Goal: Contribute content: Contribute content

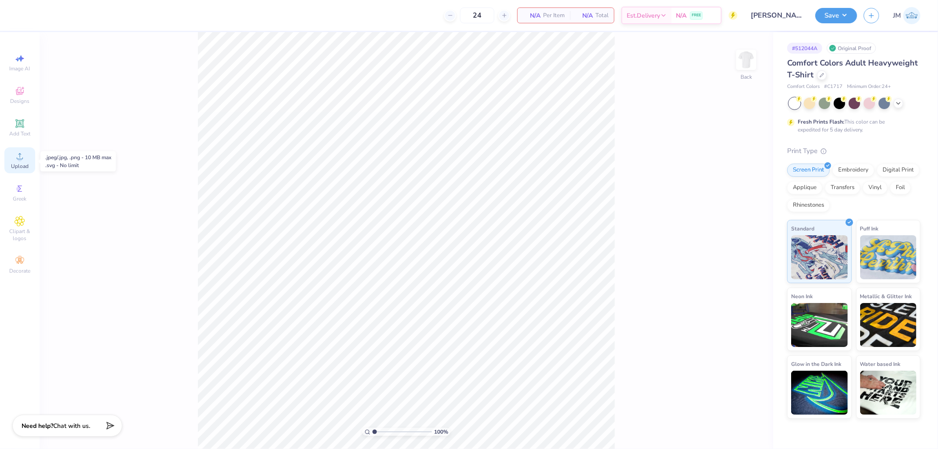
click at [19, 159] on circle at bounding box center [19, 159] width 5 height 5
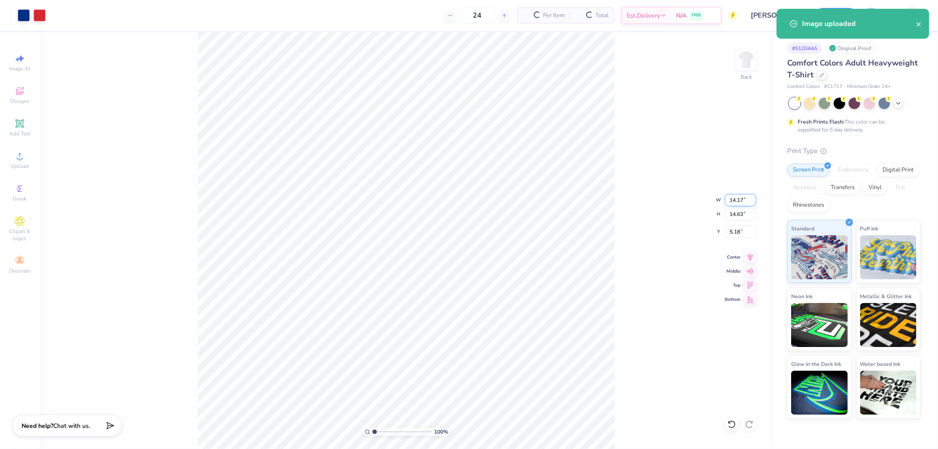
click at [735, 198] on input "14.17" at bounding box center [741, 200] width 32 height 12
type input "12.00"
type input "12.39"
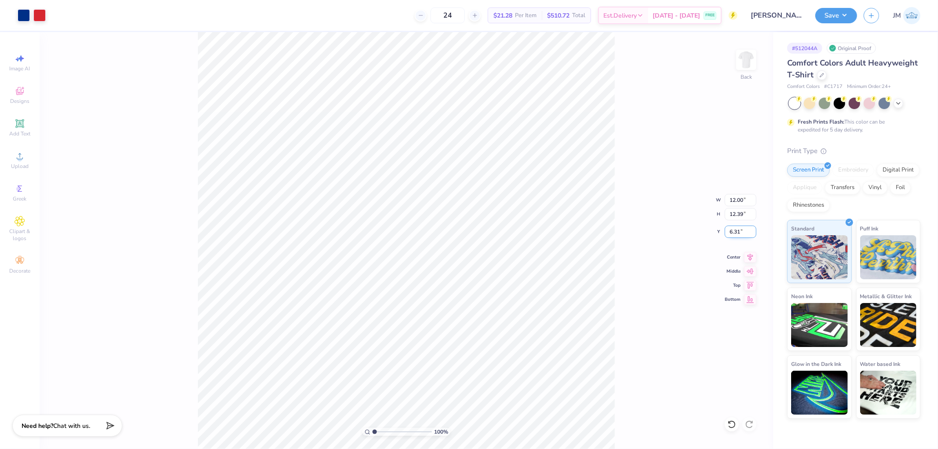
click at [744, 229] on input "6.31" at bounding box center [741, 232] width 32 height 12
type input "3.00"
click at [845, 14] on button "Save" at bounding box center [836, 14] width 42 height 15
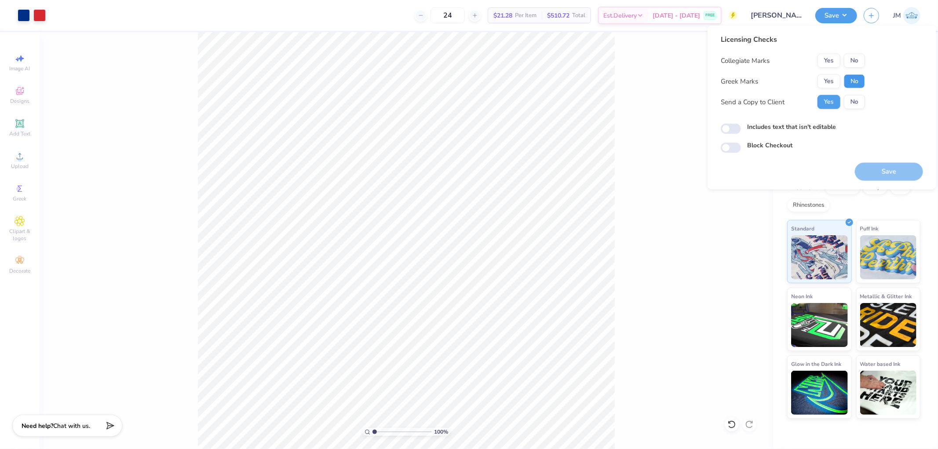
click at [855, 82] on button "No" at bounding box center [854, 81] width 21 height 14
click at [856, 58] on button "No" at bounding box center [854, 61] width 21 height 14
click at [876, 168] on button "Save" at bounding box center [889, 172] width 68 height 18
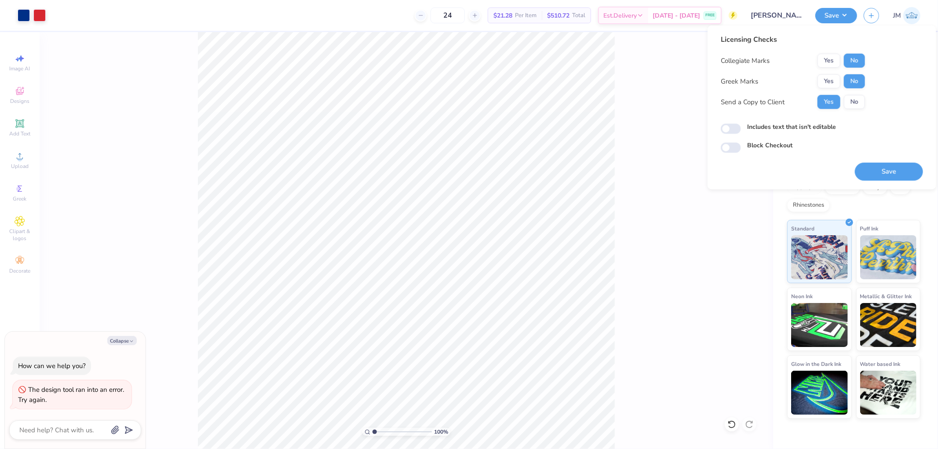
click at [649, 207] on div "100 % Back" at bounding box center [407, 240] width 734 height 417
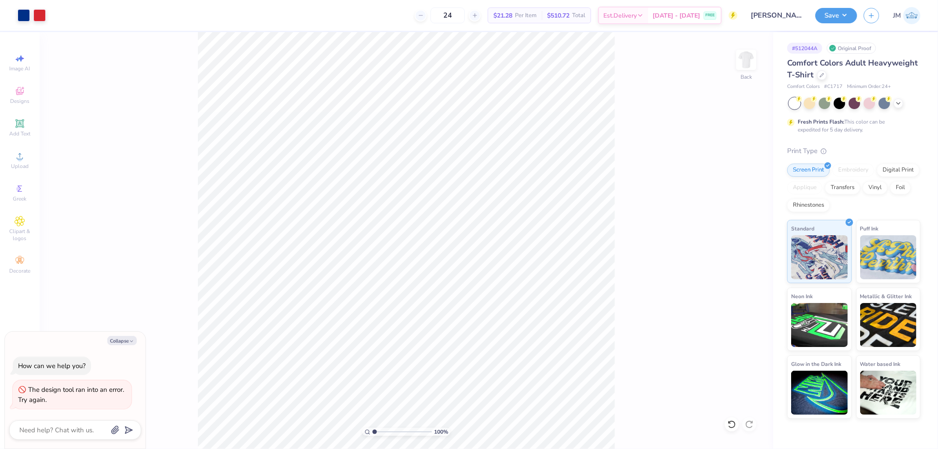
type textarea "x"
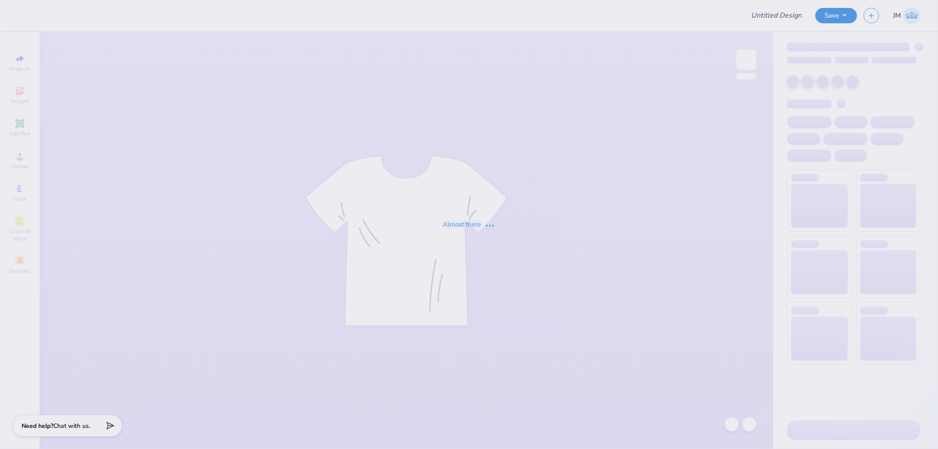
type input "[PERSON_NAME] : [GEOGRAPHIC_DATA]"
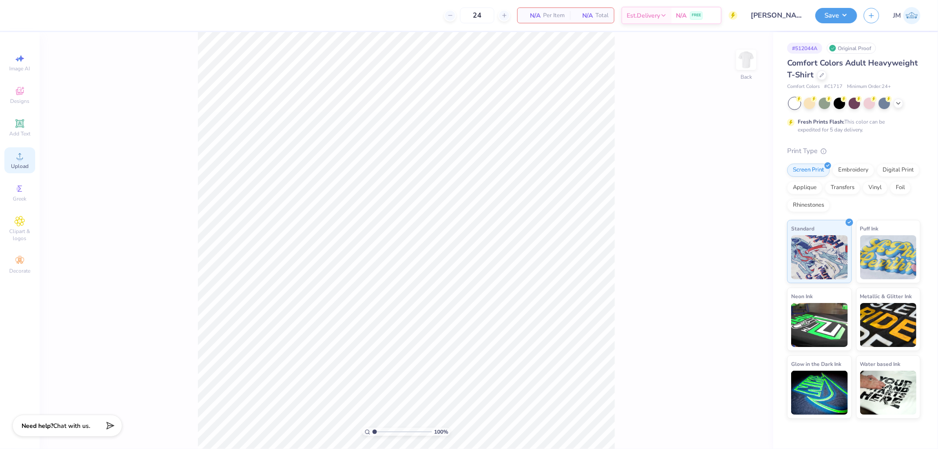
click at [25, 165] on span "Upload" at bounding box center [20, 166] width 18 height 7
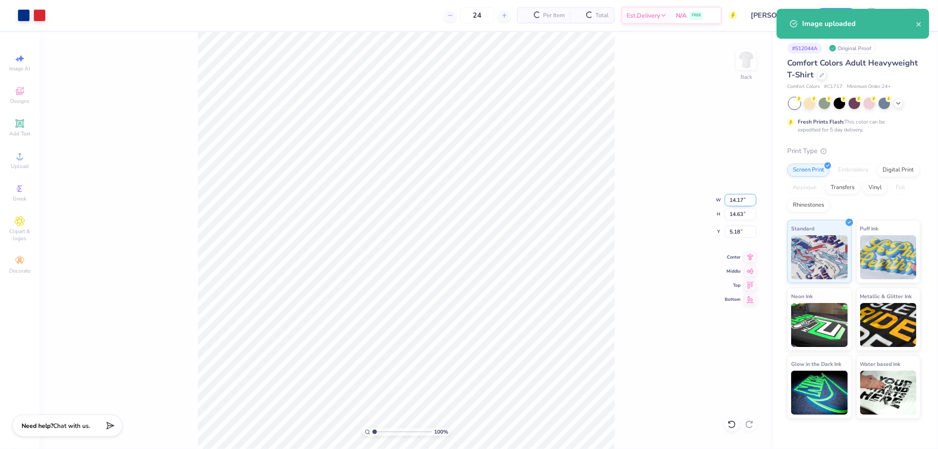
click at [743, 199] on input "14.17" at bounding box center [741, 200] width 32 height 12
type input "12.00"
type input "12.39"
click at [741, 231] on input "6.31" at bounding box center [741, 232] width 32 height 12
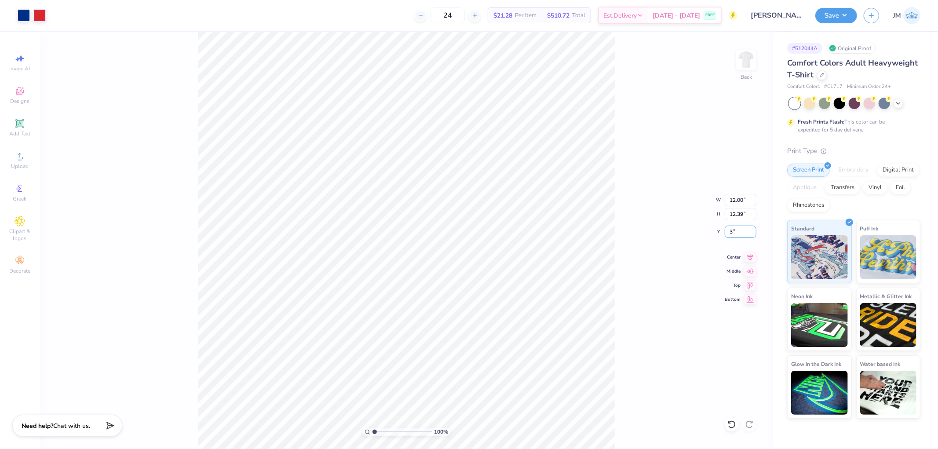
type input "3.00"
click at [849, 16] on button "Save" at bounding box center [836, 14] width 42 height 15
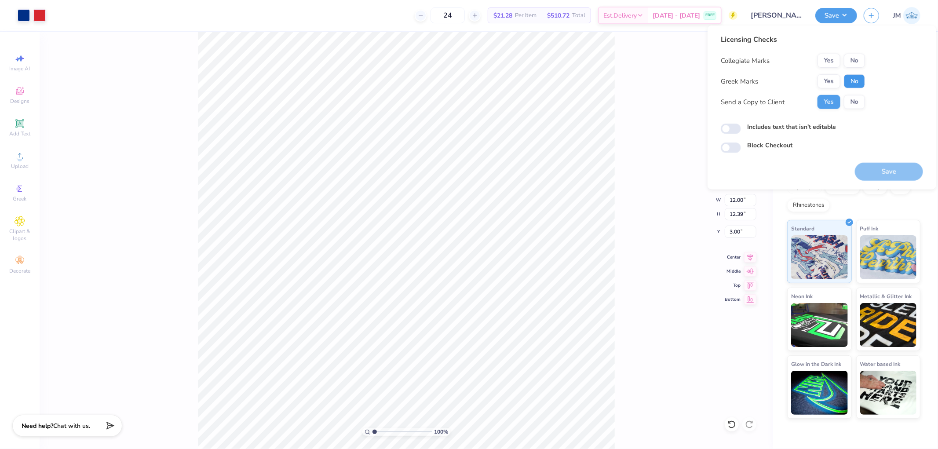
click at [857, 76] on button "No" at bounding box center [854, 81] width 21 height 14
click at [856, 59] on button "No" at bounding box center [854, 61] width 21 height 14
click at [884, 172] on button "Save" at bounding box center [889, 172] width 68 height 18
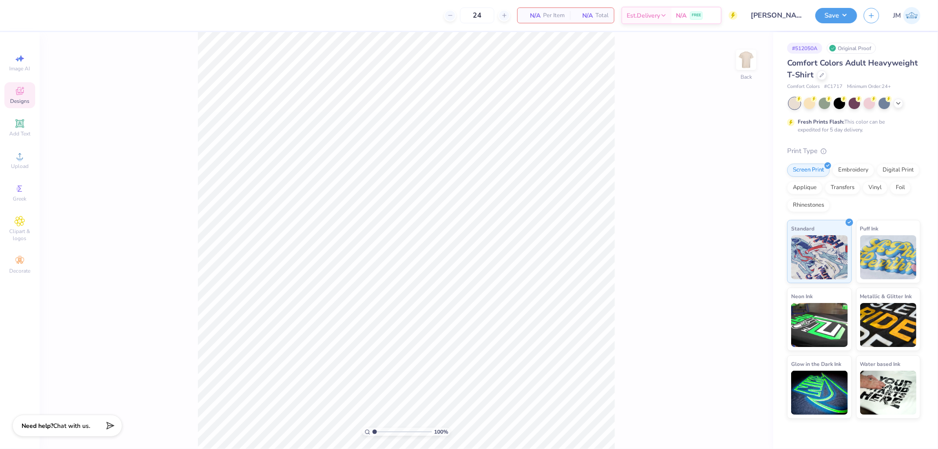
click at [11, 90] on div "Designs" at bounding box center [19, 95] width 31 height 26
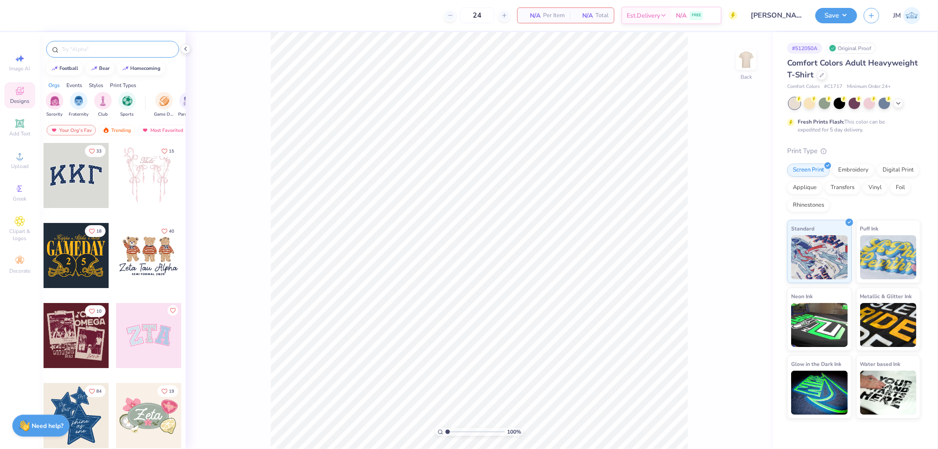
click at [142, 45] on input "text" at bounding box center [117, 49] width 113 height 9
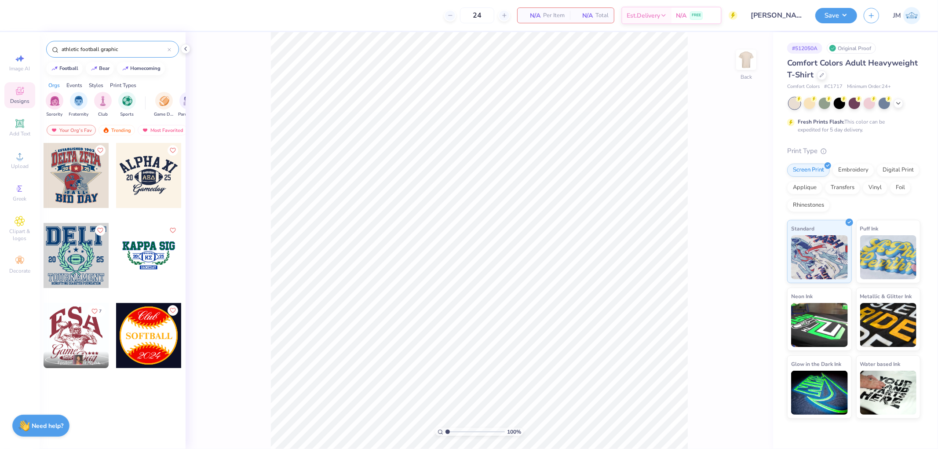
type input "athletic football graphic"
click at [83, 185] on div at bounding box center [76, 175] width 65 height 65
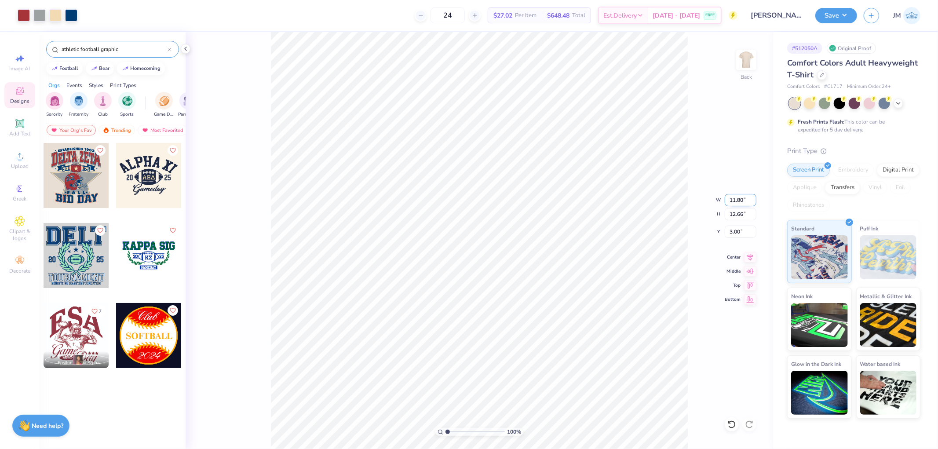
click at [734, 199] on input "11.80" at bounding box center [741, 200] width 32 height 12
type input "12.00"
type input "12.87"
click at [738, 227] on input "2.90" at bounding box center [741, 232] width 32 height 12
type input "3.00"
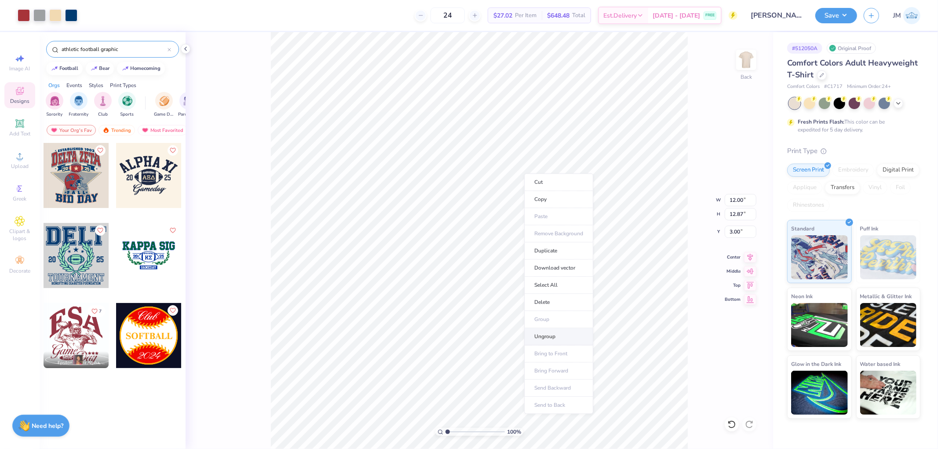
click at [552, 335] on li "Ungroup" at bounding box center [558, 336] width 69 height 17
click at [189, 47] on div at bounding box center [186, 49] width 10 height 10
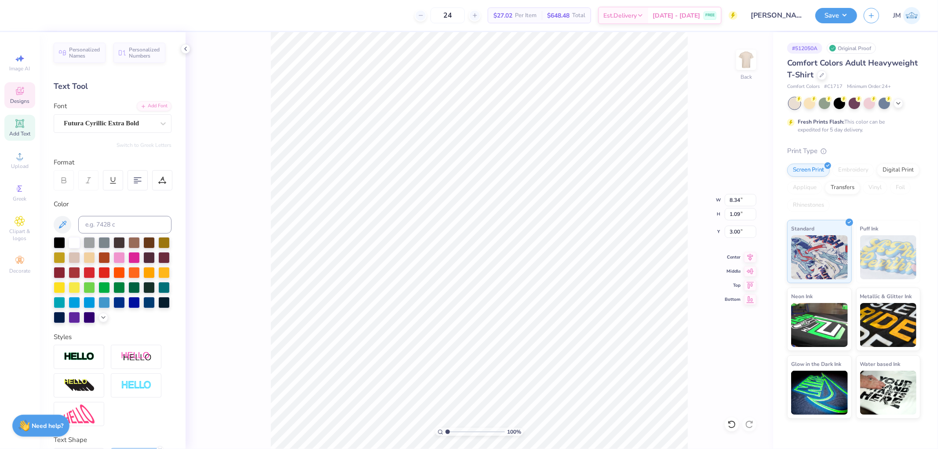
scroll to position [7, 3]
type textarea "ESTABLISHED 1921"
type input "8.11"
type input "1.07"
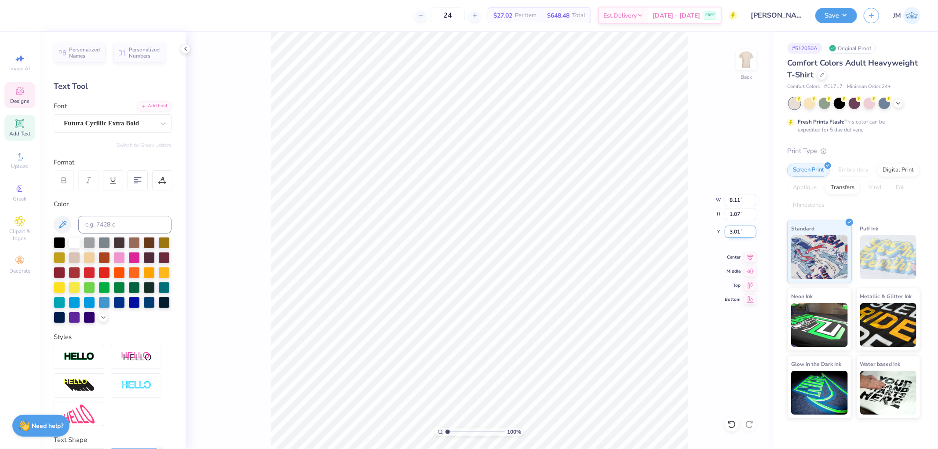
click at [735, 228] on input "3.01" at bounding box center [741, 232] width 32 height 12
type input "3.00"
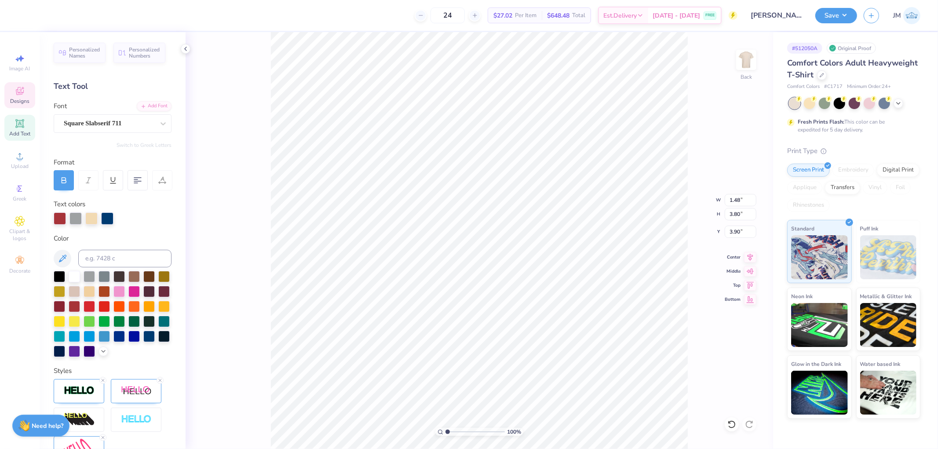
scroll to position [7, 1]
type textarea "K"
type input "1.49"
type input "3.89"
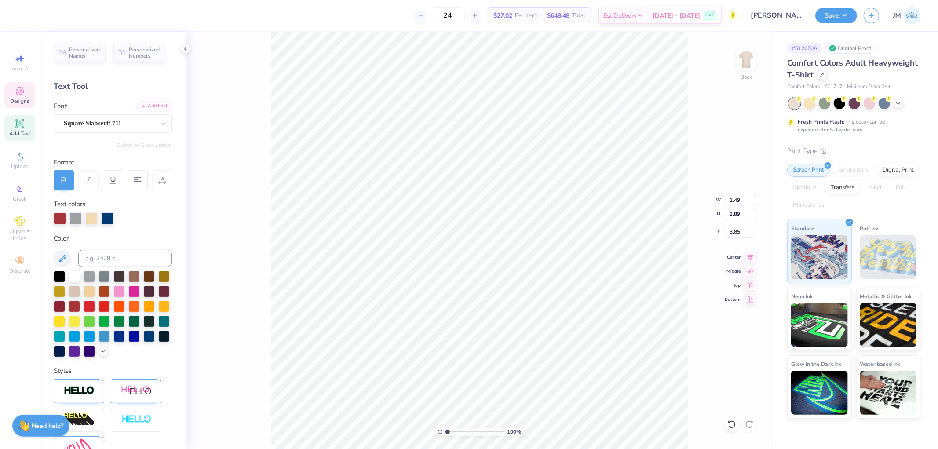
type input "3.85"
type input "8.37"
type input "3.44"
type input "3.72"
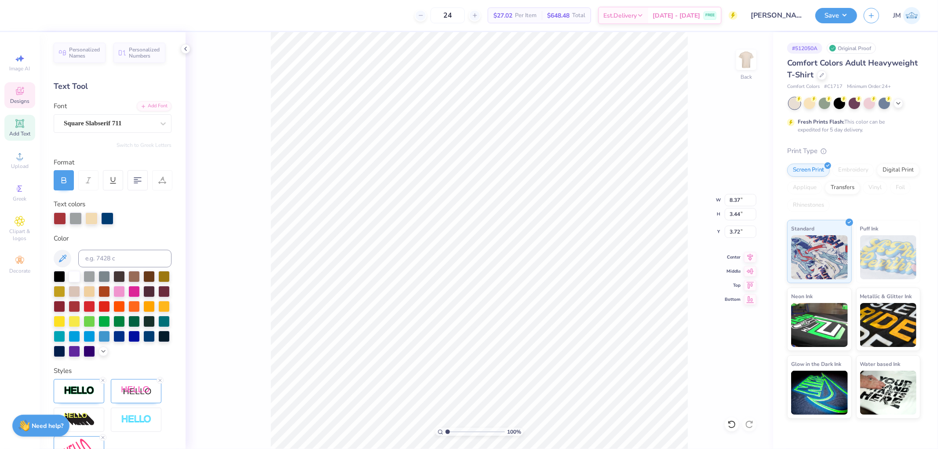
scroll to position [7, 1]
type textarea "APPA BETA"
type textarea "APPA BETA PH"
type input "1"
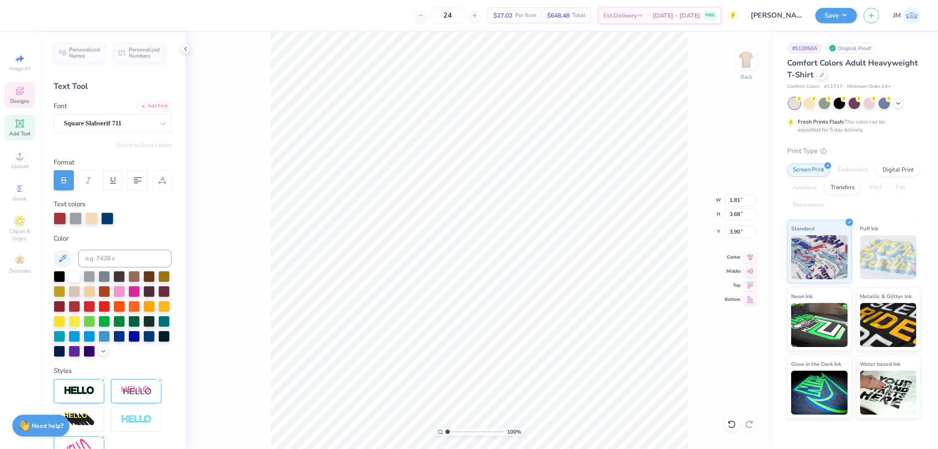
scroll to position [7, 1]
type textarea "I"
type input "3.82"
type input "3.83"
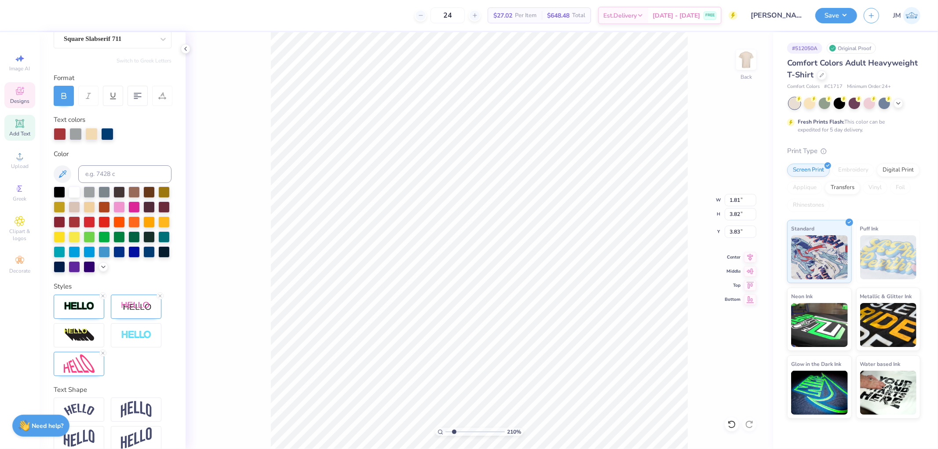
scroll to position [111, 0]
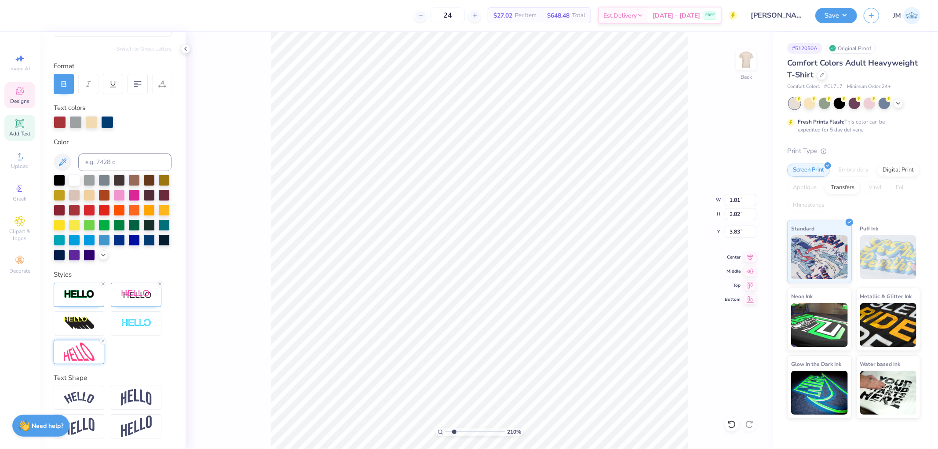
click at [85, 348] on img at bounding box center [79, 352] width 31 height 19
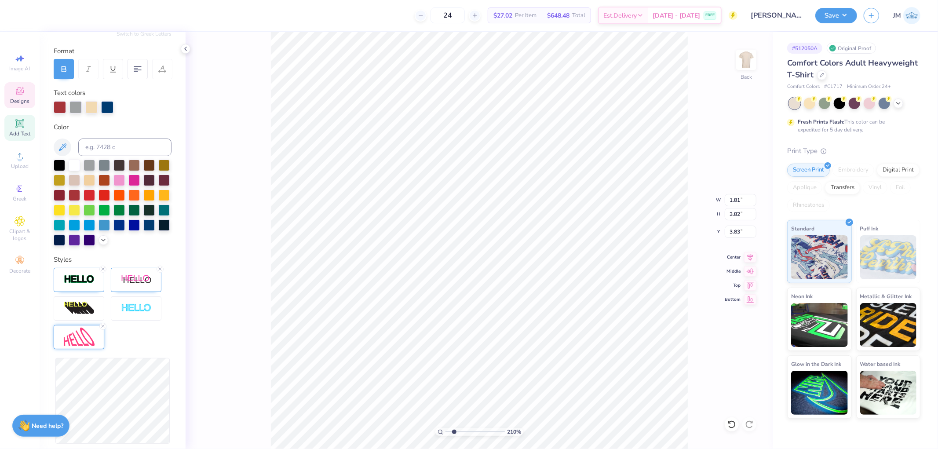
scroll to position [225, 0]
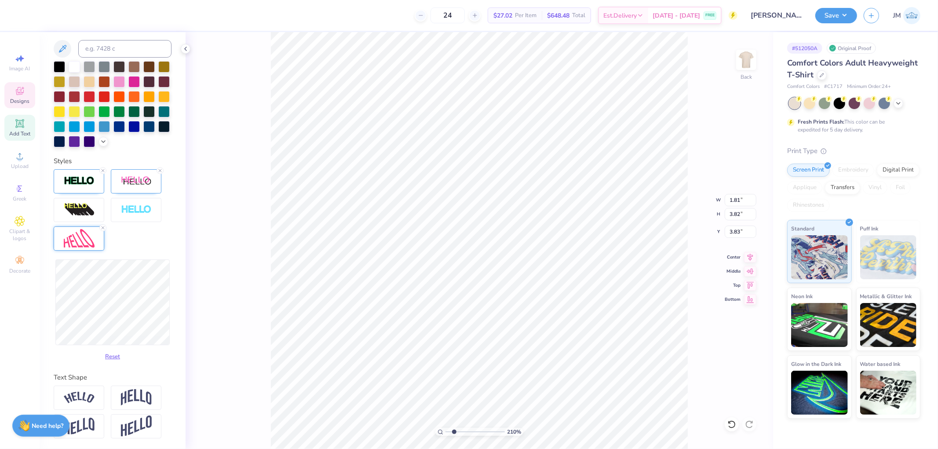
type input "2.0982661263529"
type input "3.71"
type input "3.89"
type input "2.0982661263529"
type input "1.26"
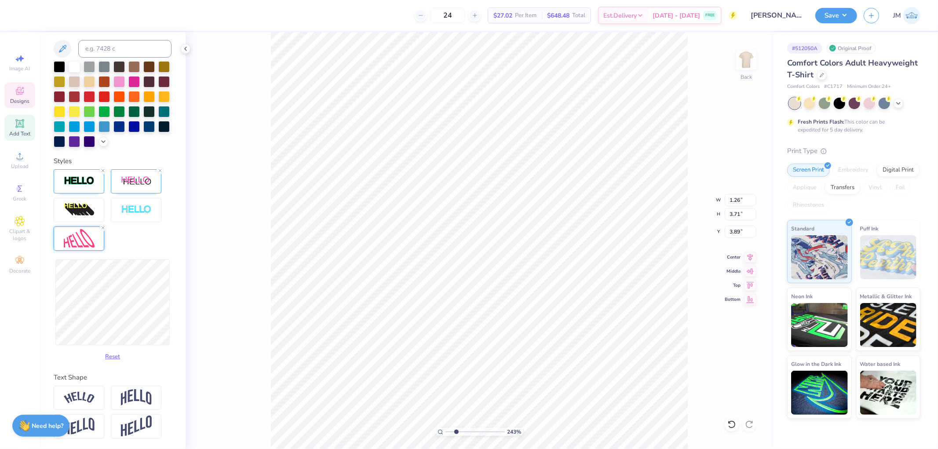
type input "2.43350746889644"
type input "1.28"
type input "3.77"
type input "3.86"
type input "2.43350746889644"
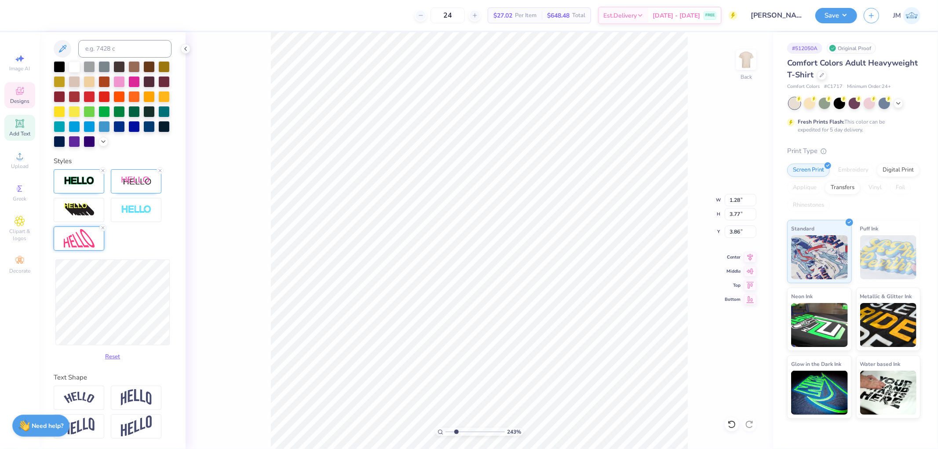
type input "3.81"
type input "3.84"
type input "2.43350746889644"
type input "3.86"
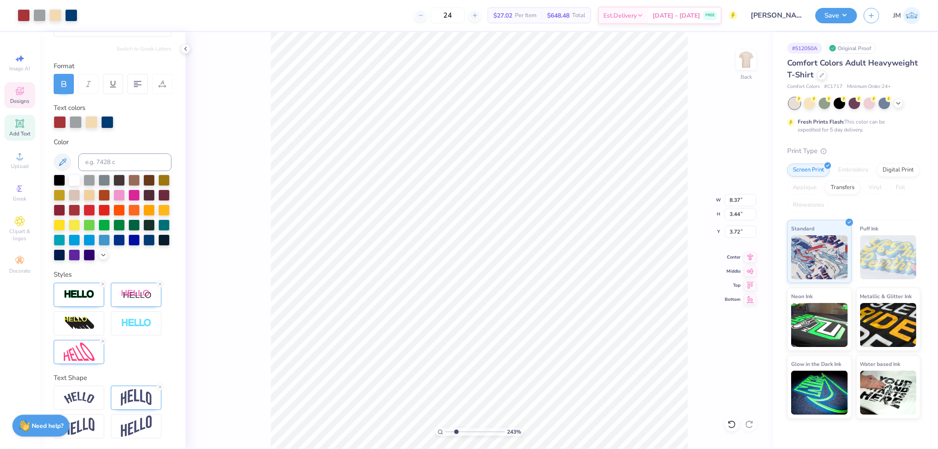
scroll to position [111, 0]
type input "4.40272073700001"
type input "8.45"
type input "3.47"
type input "5.10614629021219"
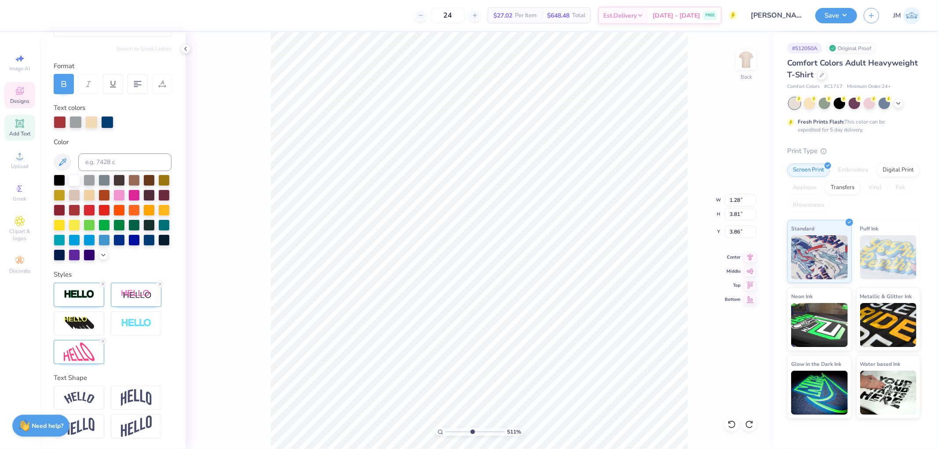
type input "1.19"
type input "3.85"
type input "5.10614629021219"
type input "3.83"
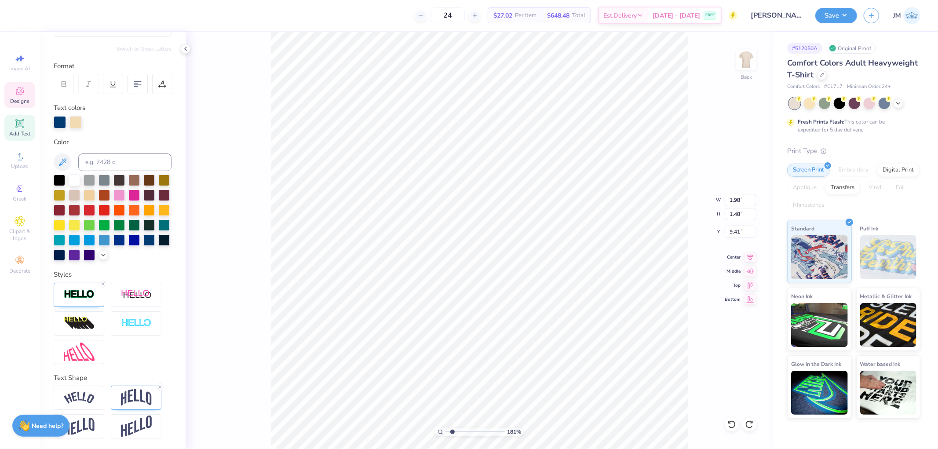
scroll to position [7, 1]
type input "1.80920781763476"
type textarea "K"
type input "1.80920781763476"
type textarea "KB"
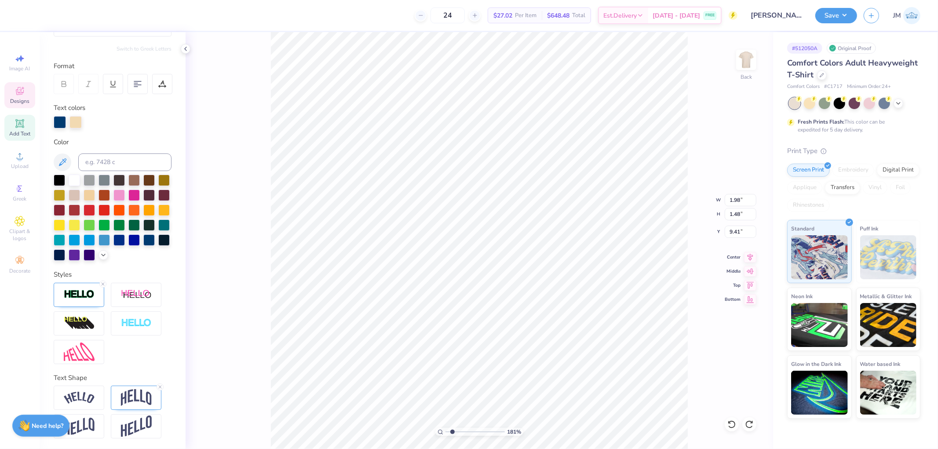
type input "1.80920781763476"
type textarea "KBF"
type input "1.80920781763476"
type input "3.15"
type input "1.73"
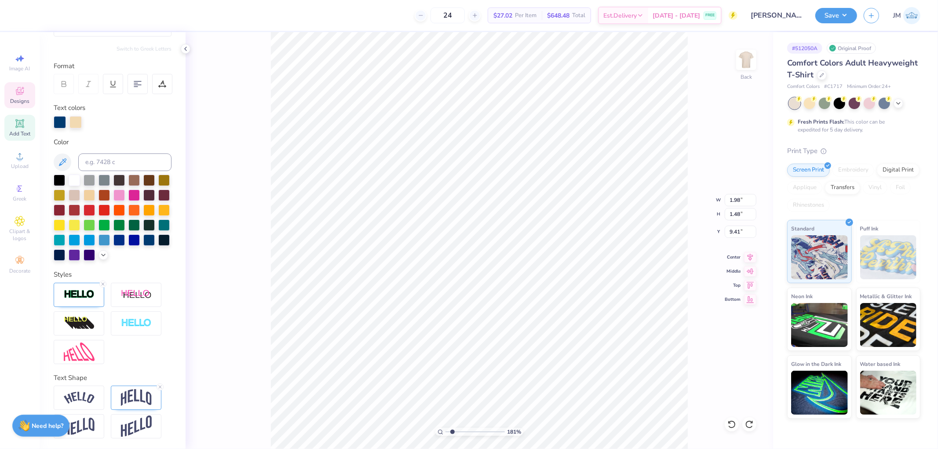
type input "9.34"
type input "3.27323292739071"
type input "3.12"
type input "2.12"
type input "9.18"
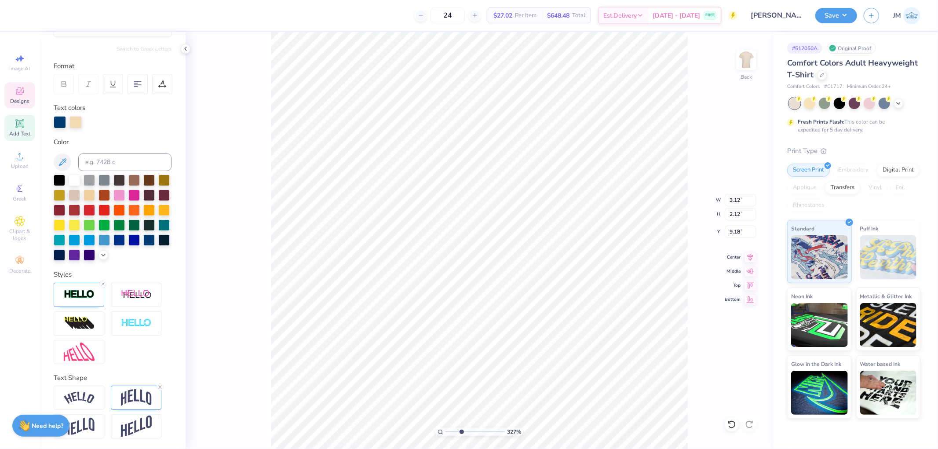
type input "2.43350746889644"
type input "2.63"
type input "1.78"
type input "9.35"
type input "1.80920781763475"
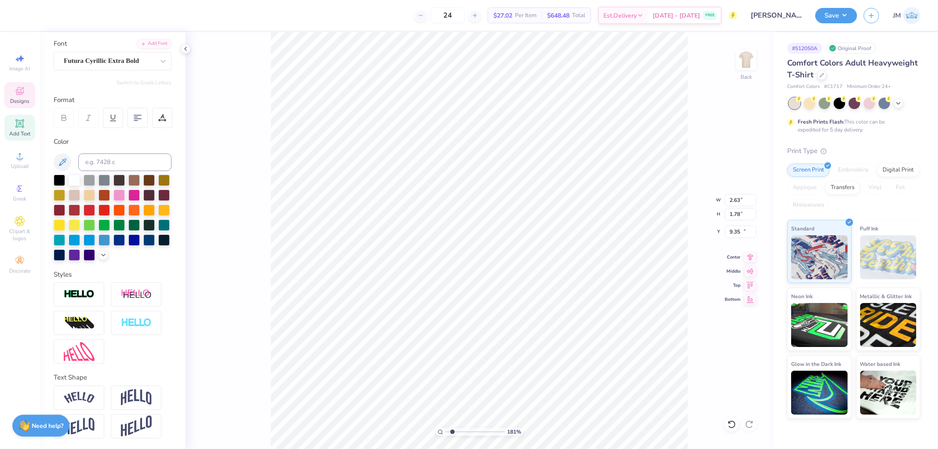
type input "4.06"
type input "0.74"
type input "12.96"
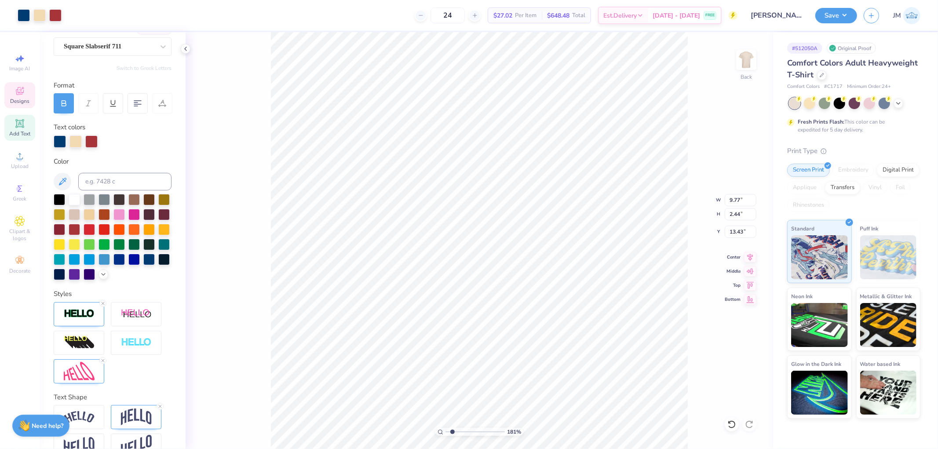
scroll to position [111, 0]
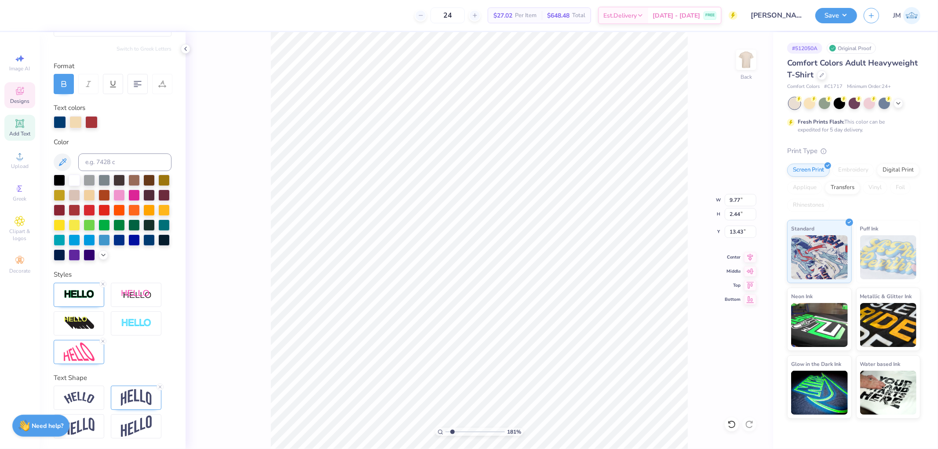
type input "1.80920781763475"
type input "9.86"
type input "10.03"
type input "3.51"
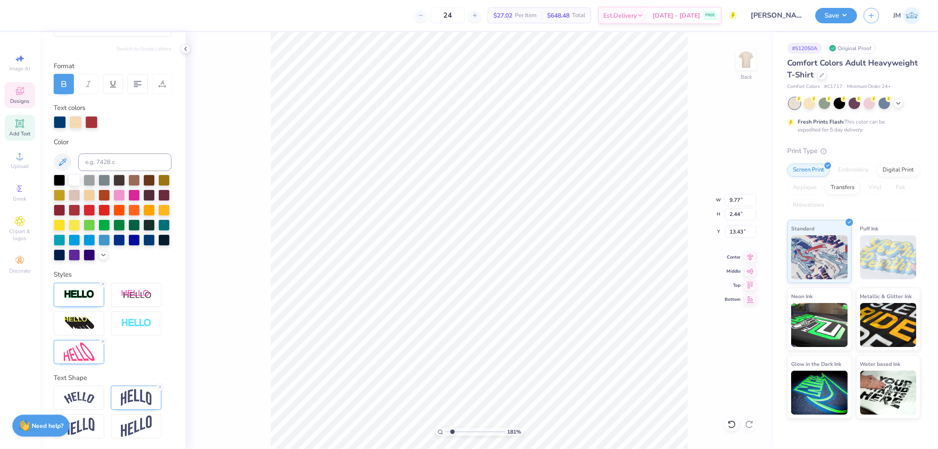
type input "1.80920781763475"
type textarea "H"
type input "1.80920781763475"
type textarea "HOME"
type input "1.80920781763475"
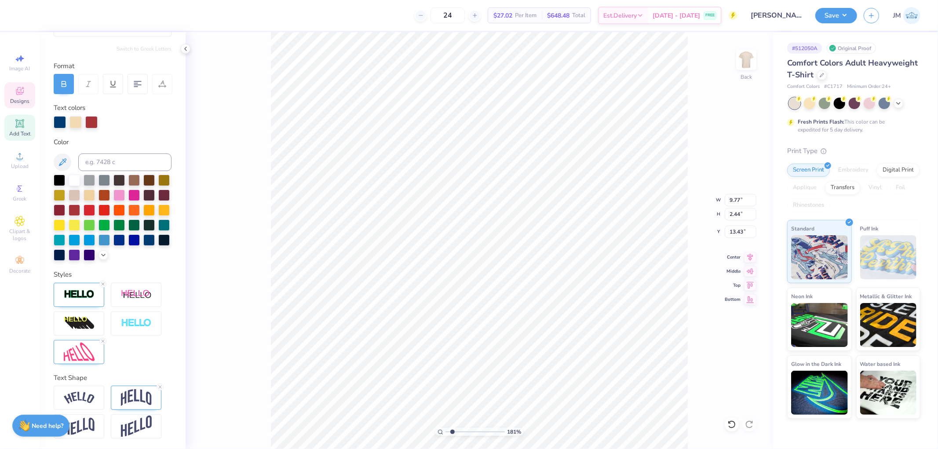
scroll to position [7, 1]
type textarea "HOMECO"
type input "1.80920781763475"
type textarea "HOMECOMI"
type input "1.80920781763475"
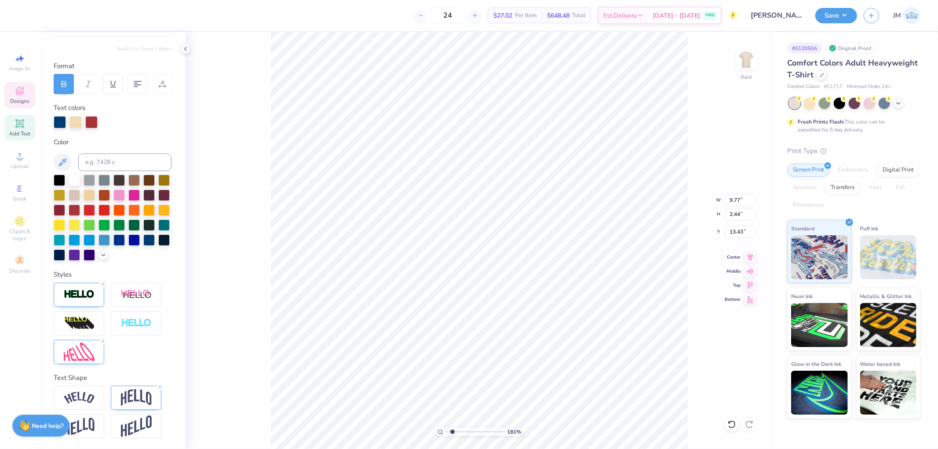
type textarea "HOMECOMING"
type input "1.80920781763475"
type input "14.17"
type input "2.35"
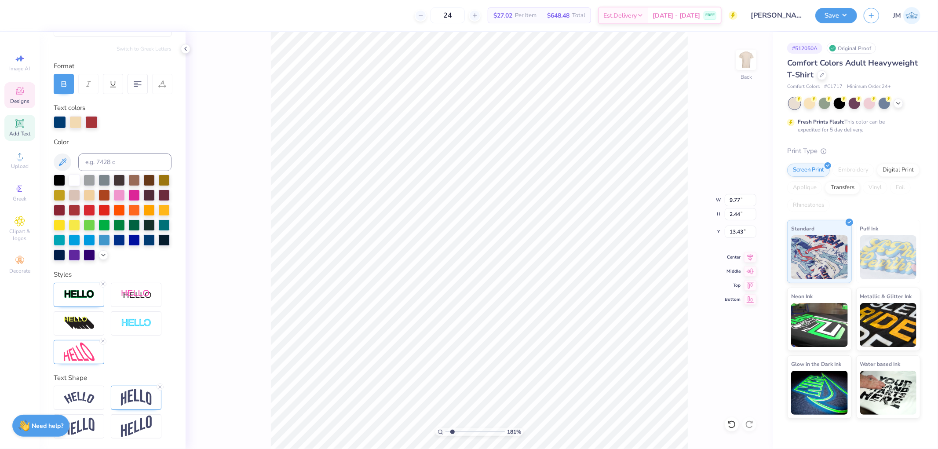
type input "13.47"
click at [747, 199] on input "14.17" at bounding box center [741, 200] width 32 height 12
type input "9.77"
type input "1.80920781763475"
type input "1.62"
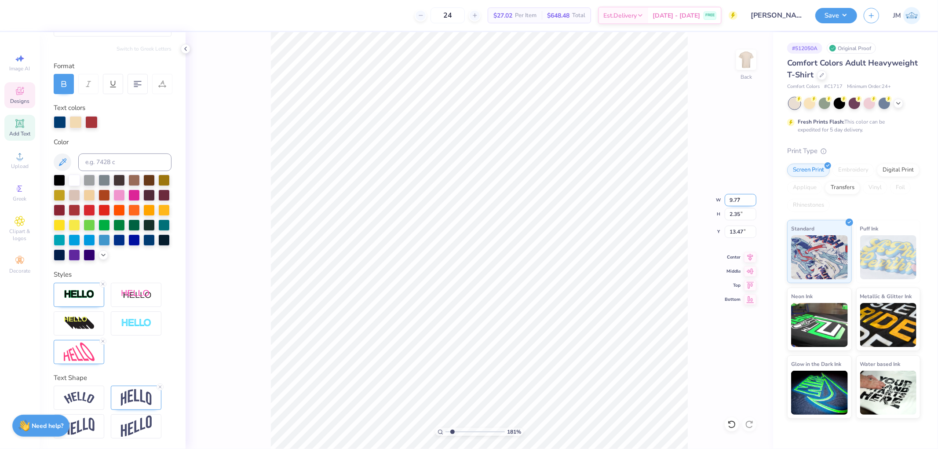
type input "13.84"
click at [748, 257] on icon at bounding box center [750, 256] width 12 height 11
type input "1"
click at [507, 307] on li "Group" at bounding box center [518, 310] width 69 height 17
type input "12.23"
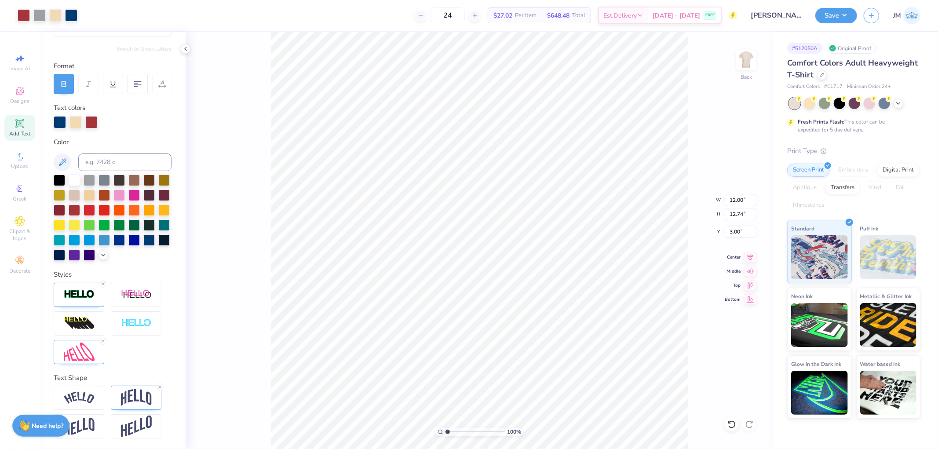
type input "3.51"
click at [574, 298] on li "Download vector" at bounding box center [562, 300] width 69 height 17
click at [728, 426] on icon at bounding box center [731, 424] width 9 height 9
click at [732, 429] on div at bounding box center [732, 424] width 14 height 14
click at [732, 428] on icon at bounding box center [731, 424] width 9 height 9
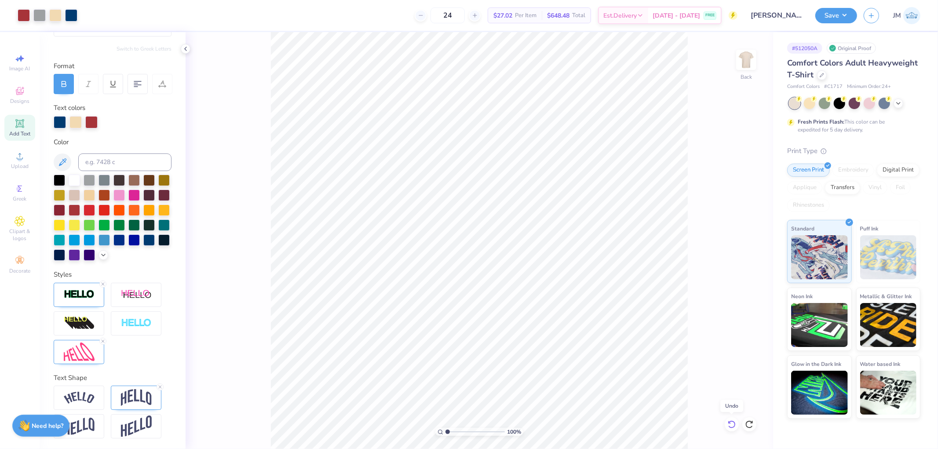
click at [732, 428] on icon at bounding box center [731, 424] width 9 height 9
type textarea "HOMECOMING"
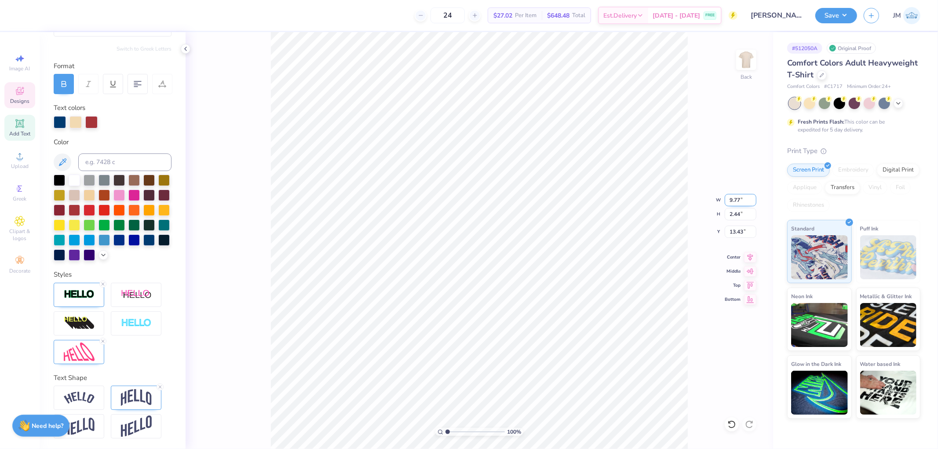
type input "14.17"
type input "2.35"
type input "13.47"
click at [736, 198] on input "14.17" at bounding box center [741, 200] width 32 height 12
type input "9"
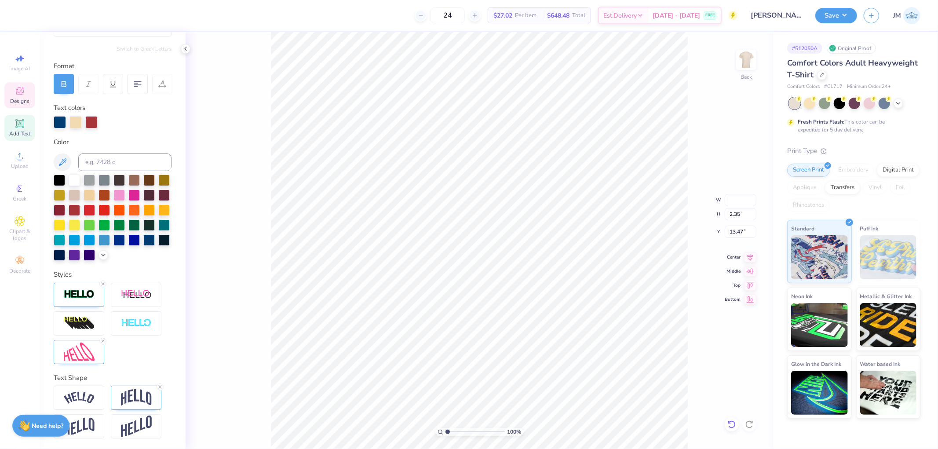
click at [733, 428] on icon at bounding box center [731, 424] width 9 height 9
type input "9.77"
type input "2.44"
type input "13.43"
click at [745, 425] on icon at bounding box center [749, 424] width 9 height 9
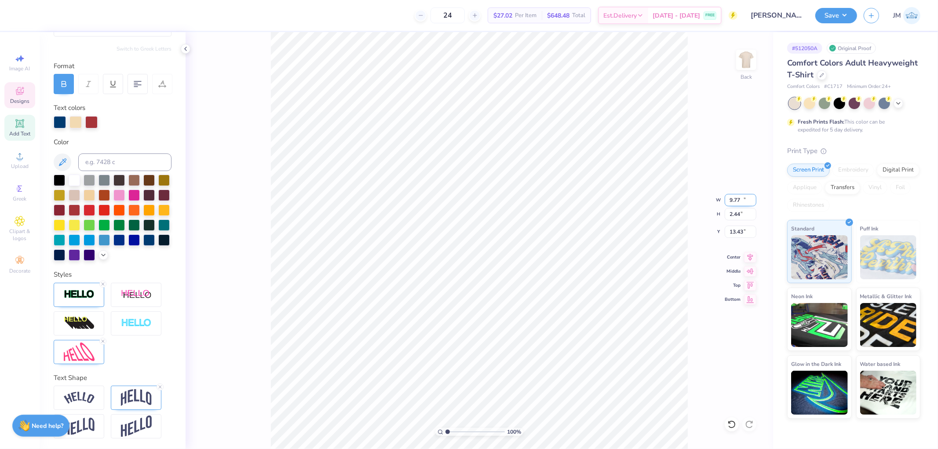
type input "14.17"
type input "2.35"
type input "13.47"
click at [736, 197] on input "14.17" at bounding box center [741, 200] width 32 height 12
type input "9.77"
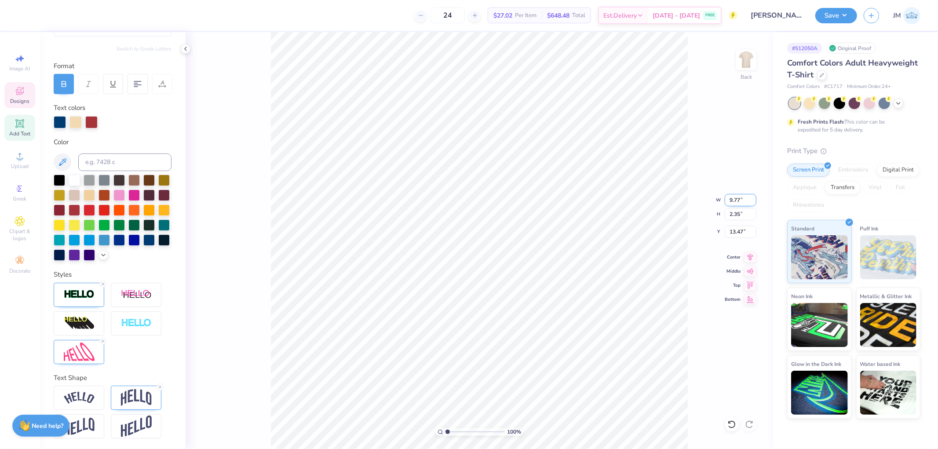
type input "1.62"
drag, startPoint x: 737, startPoint y: 231, endPoint x: 743, endPoint y: 231, distance: 5.7
click at [743, 231] on input "13.84" at bounding box center [741, 232] width 32 height 12
type input "13.43"
type input "2.82231053859122"
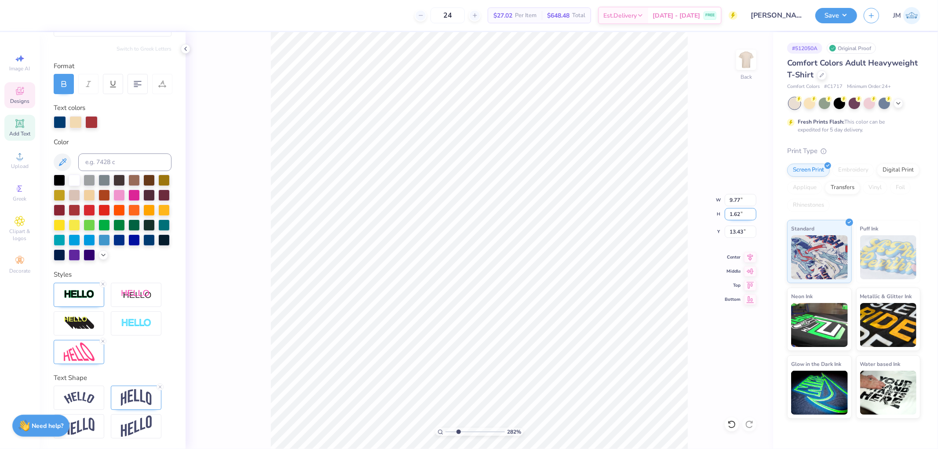
type input "13.54"
click at [746, 258] on icon at bounding box center [750, 256] width 12 height 11
type input "1"
click at [535, 352] on li "Group" at bounding box center [541, 351] width 69 height 17
type input "12.23"
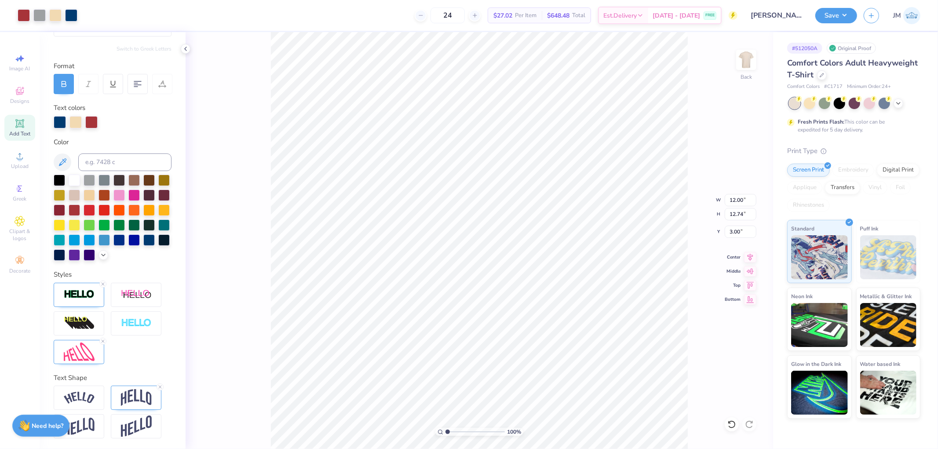
type input "3.51"
click at [547, 434] on li "Send to Back" at bounding box center [547, 437] width 69 height 17
click at [538, 289] on li "Download vector" at bounding box center [537, 288] width 69 height 17
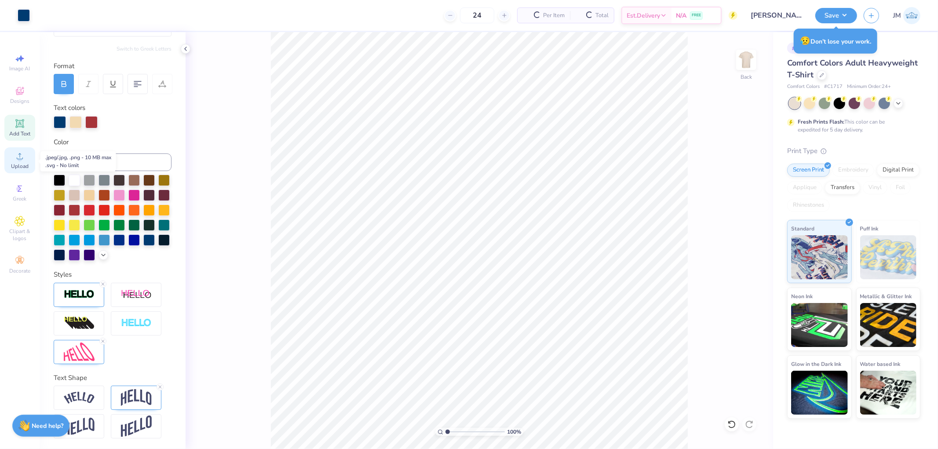
click at [16, 158] on icon at bounding box center [20, 156] width 11 height 11
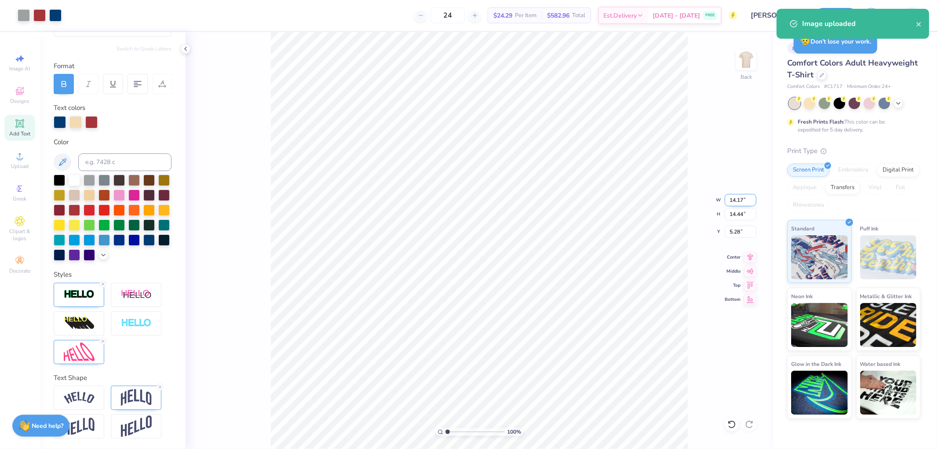
click at [741, 203] on input "14.17" at bounding box center [741, 200] width 32 height 12
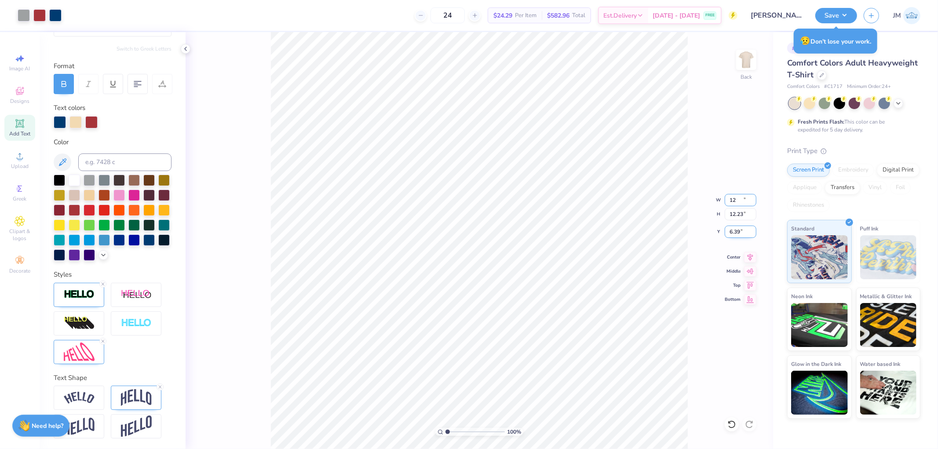
type input "12.00"
type input "12.23"
click at [742, 232] on input "6.39" at bounding box center [741, 232] width 32 height 12
type input "3.51"
click at [471, 403] on li "Send to Back" at bounding box center [487, 407] width 69 height 17
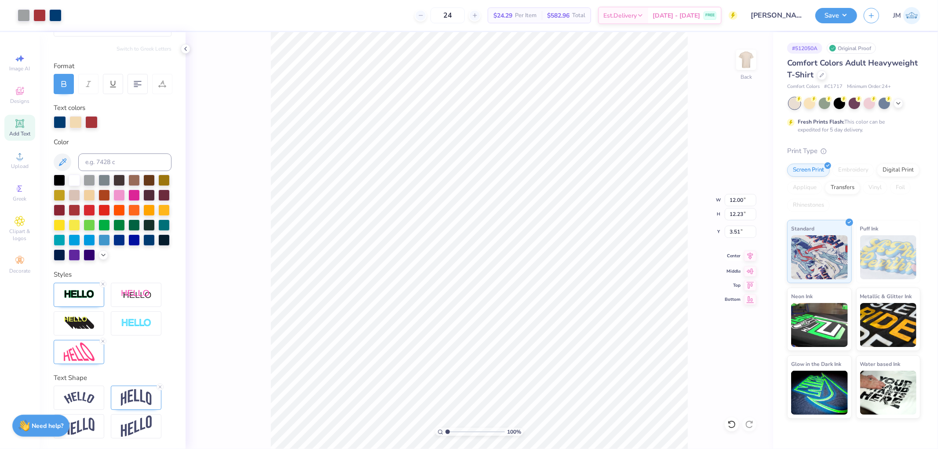
click at [752, 256] on icon at bounding box center [750, 256] width 12 height 11
click at [842, 10] on button "Save" at bounding box center [836, 14] width 42 height 15
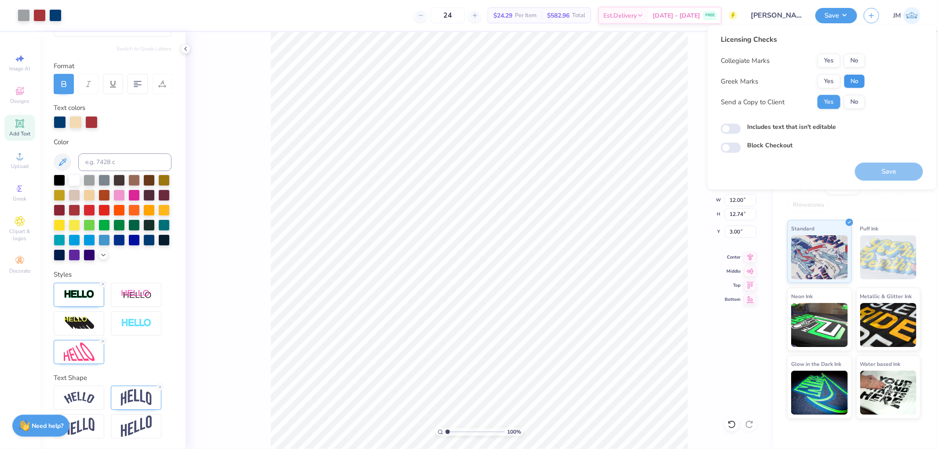
click at [855, 86] on button "No" at bounding box center [854, 81] width 21 height 14
click at [859, 63] on button "No" at bounding box center [854, 61] width 21 height 14
click at [885, 168] on button "Save" at bounding box center [889, 172] width 68 height 18
